Goal: Transaction & Acquisition: Purchase product/service

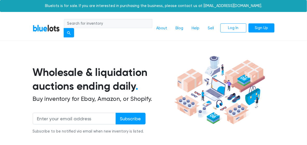
click at [264, 28] on link "Sign Up" at bounding box center [261, 27] width 26 height 9
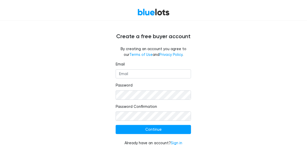
scroll to position [19, 0]
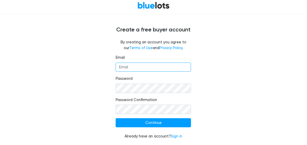
click at [166, 68] on input "Email" at bounding box center [153, 67] width 75 height 9
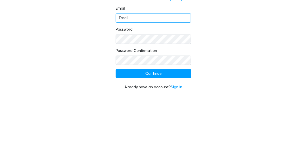
click at [157, 66] on input "Email" at bounding box center [153, 67] width 75 height 9
type input "deeprootsdivas@gmail.com"
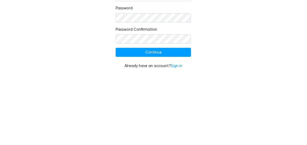
click at [224, 110] on div "Email deeprootsdivas@gmail.com Password Password Confirmation Continue Already …" at bounding box center [153, 100] width 249 height 91
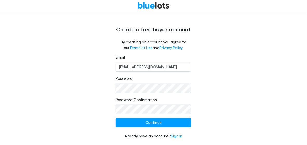
click at [170, 126] on input "Continue" at bounding box center [153, 122] width 75 height 9
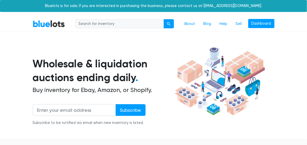
click at [126, 22] on input "search" at bounding box center [119, 23] width 88 height 9
type input "Mac ulta"
click at [168, 24] on div "submit" at bounding box center [169, 24] width 4 height 4
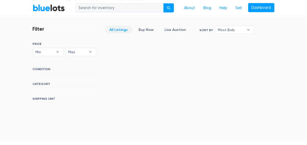
scroll to position [121, 0]
click at [123, 31] on link "All Listings" at bounding box center [118, 30] width 27 height 8
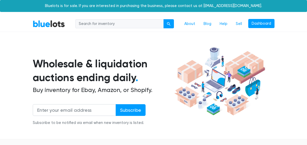
scroll to position [125, 0]
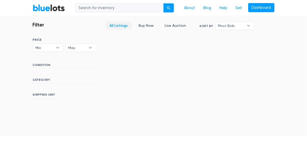
click at [147, 26] on link "Buy Now" at bounding box center [146, 26] width 24 height 8
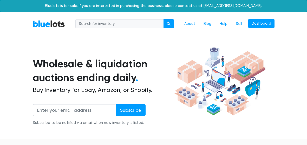
scroll to position [125, 0]
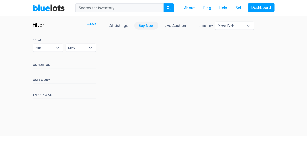
click at [176, 26] on link "Live Auction" at bounding box center [175, 26] width 30 height 8
